Goal: Information Seeking & Learning: Learn about a topic

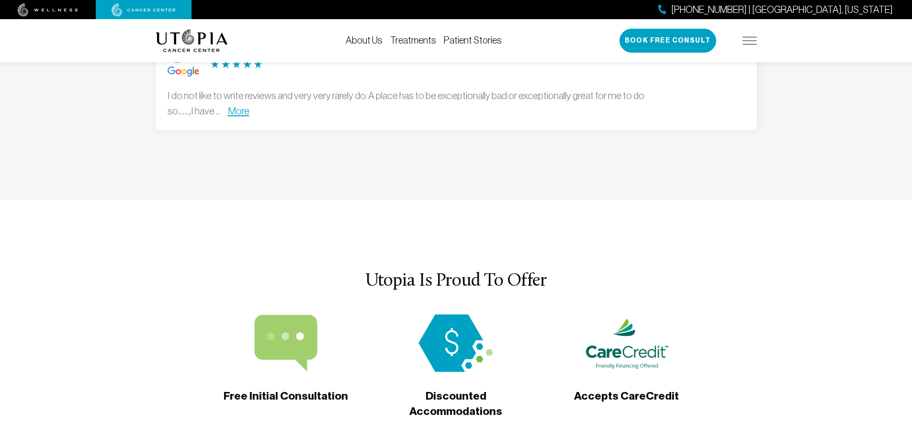
scroll to position [2920, 0]
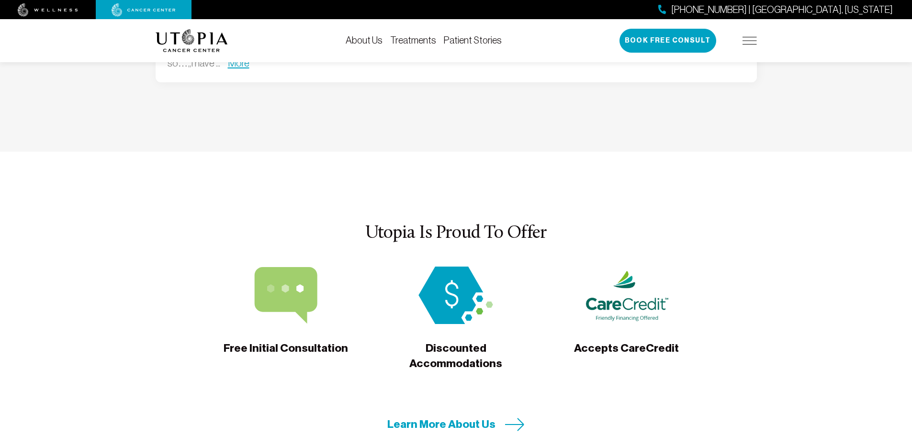
click at [642, 341] on span "Accepts CareCredit" at bounding box center [626, 355] width 105 height 29
click at [634, 341] on span "Accepts CareCredit" at bounding box center [626, 355] width 105 height 29
click at [623, 341] on span "Accepts CareCredit" at bounding box center [626, 355] width 105 height 29
click at [628, 341] on span "Accepts CareCredit" at bounding box center [626, 355] width 105 height 29
click at [625, 341] on span "Accepts CareCredit" at bounding box center [626, 355] width 105 height 29
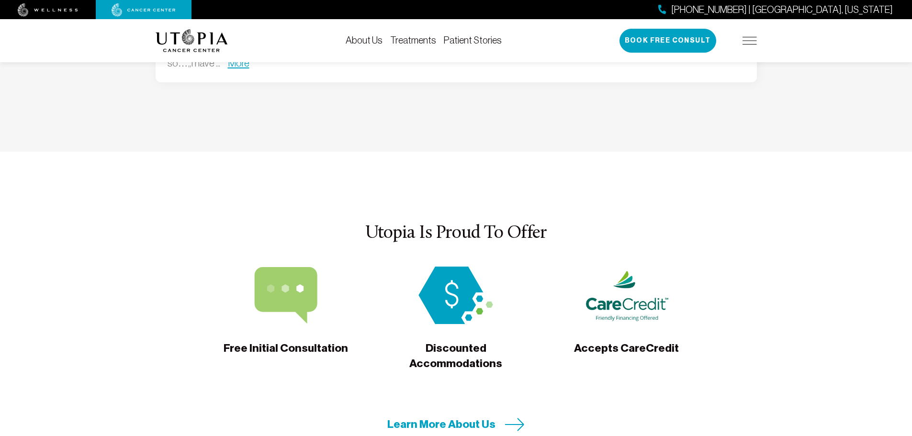
click at [620, 341] on span "Accepts CareCredit" at bounding box center [626, 355] width 105 height 29
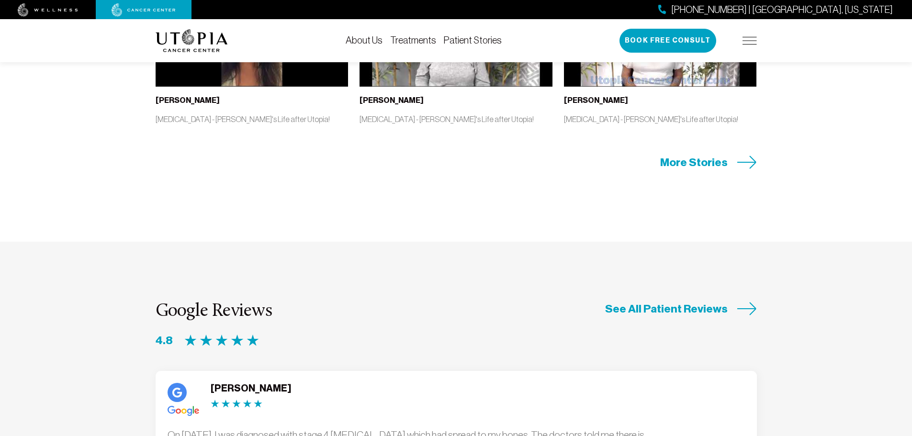
scroll to position [2268, 0]
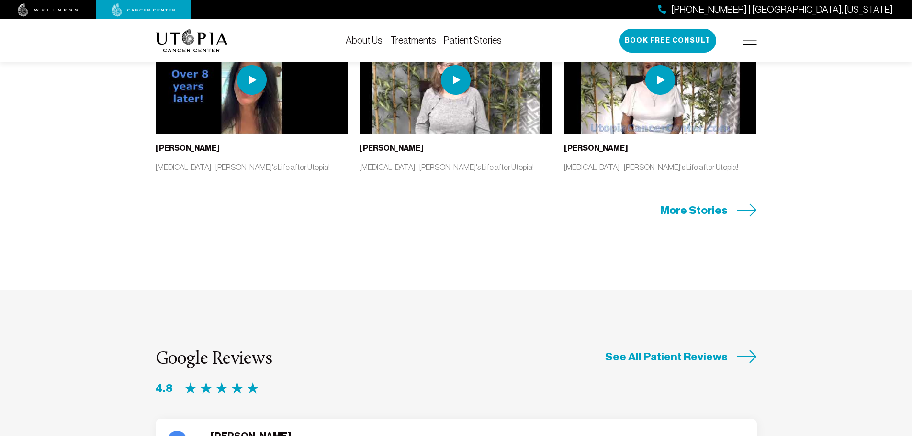
click at [713, 203] on span "More Stories" at bounding box center [693, 210] width 67 height 15
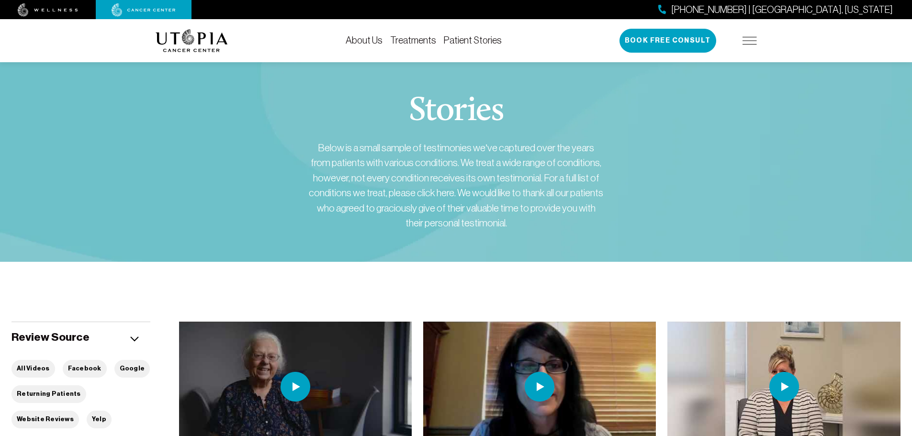
click at [132, 341] on img at bounding box center [134, 338] width 9 height 5
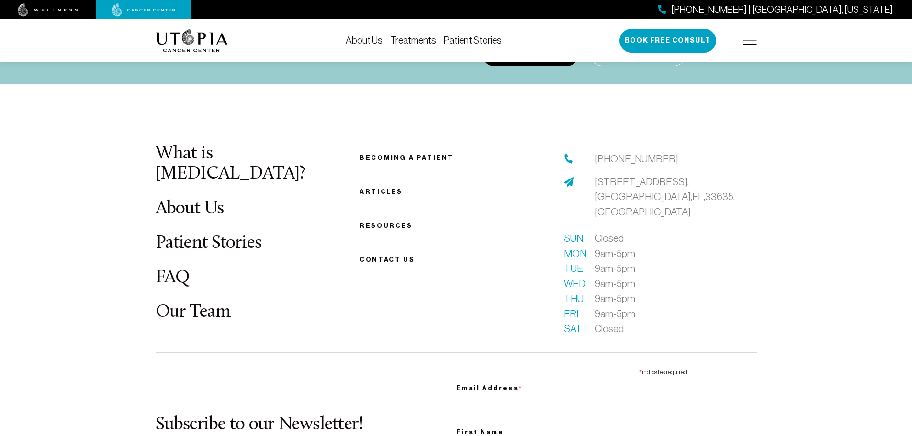
scroll to position [5966, 0]
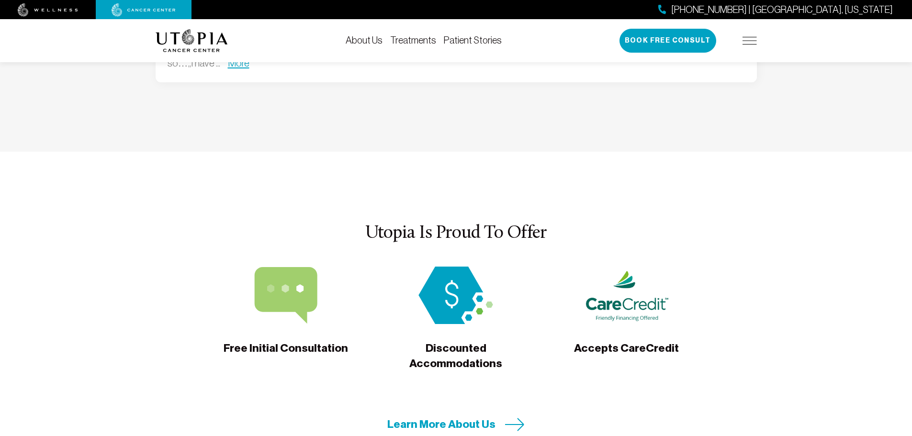
scroll to position [2968, 0]
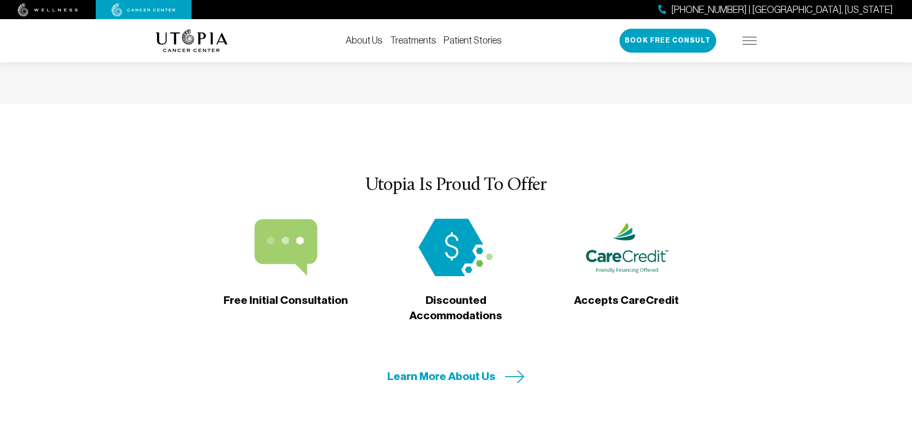
click at [629, 293] on span "Accepts CareCredit" at bounding box center [626, 307] width 105 height 29
click at [621, 293] on span "Accepts CareCredit" at bounding box center [626, 307] width 105 height 29
click at [612, 293] on span "Accepts CareCredit" at bounding box center [626, 307] width 105 height 29
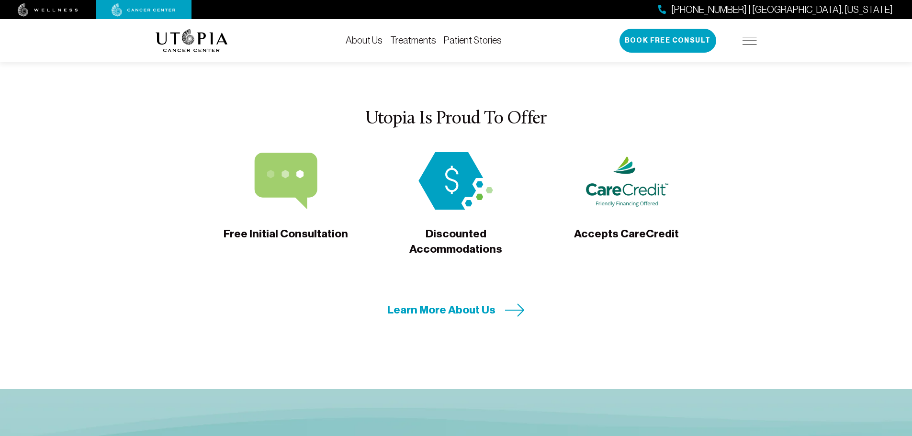
scroll to position [1270, 0]
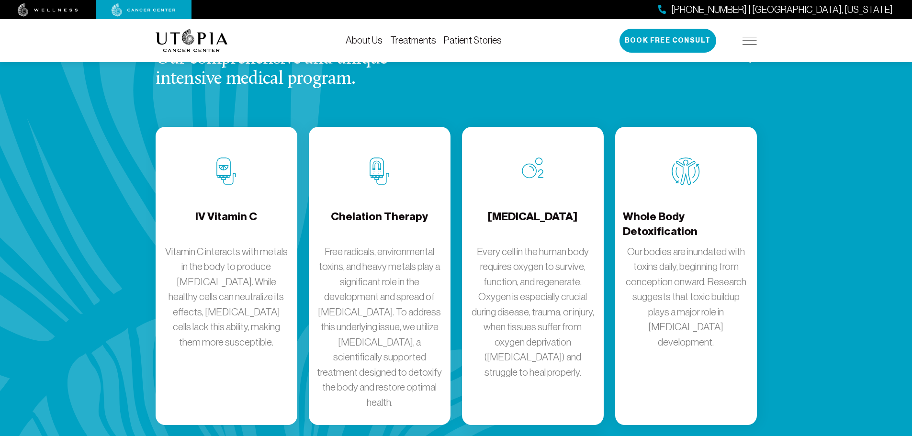
click at [309, 127] on link "[MEDICAL_DATA] Free radicals, environmental toxins, and heavy metals play a sig…" at bounding box center [380, 276] width 142 height 299
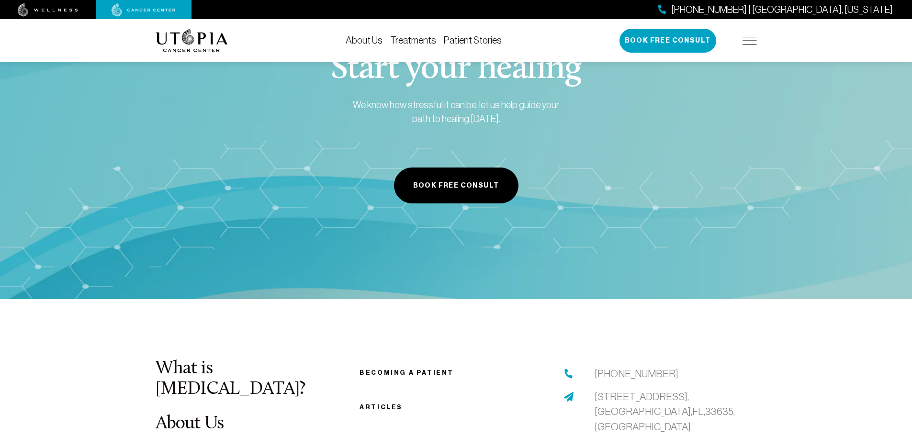
scroll to position [1968, 0]
